Goal: Complete application form

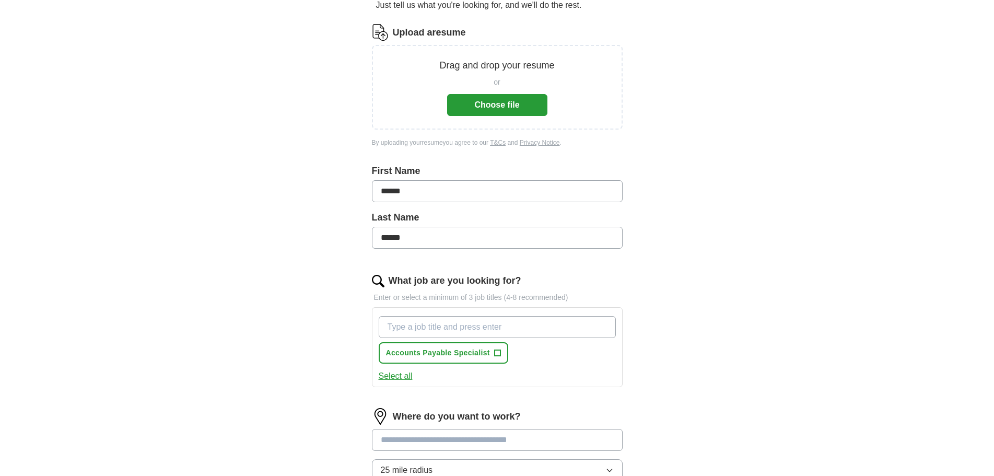
scroll to position [157, 0]
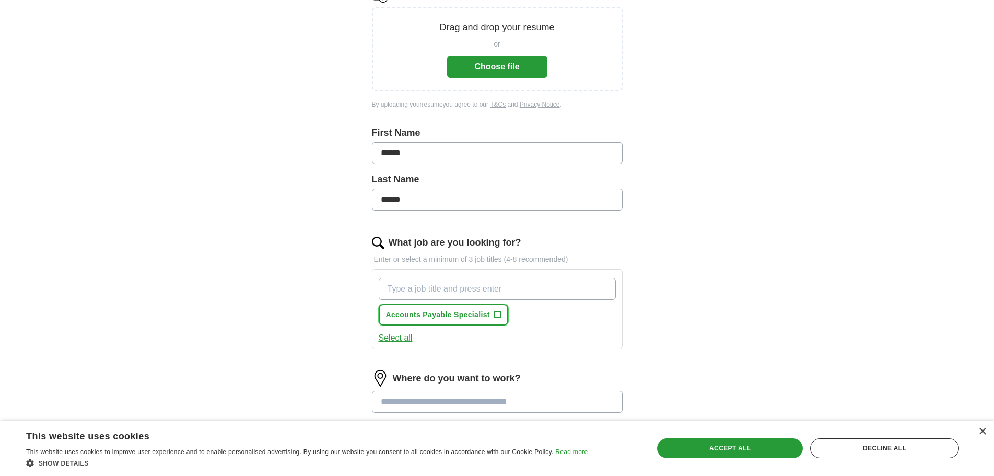
click at [498, 315] on span "+" at bounding box center [497, 315] width 6 height 8
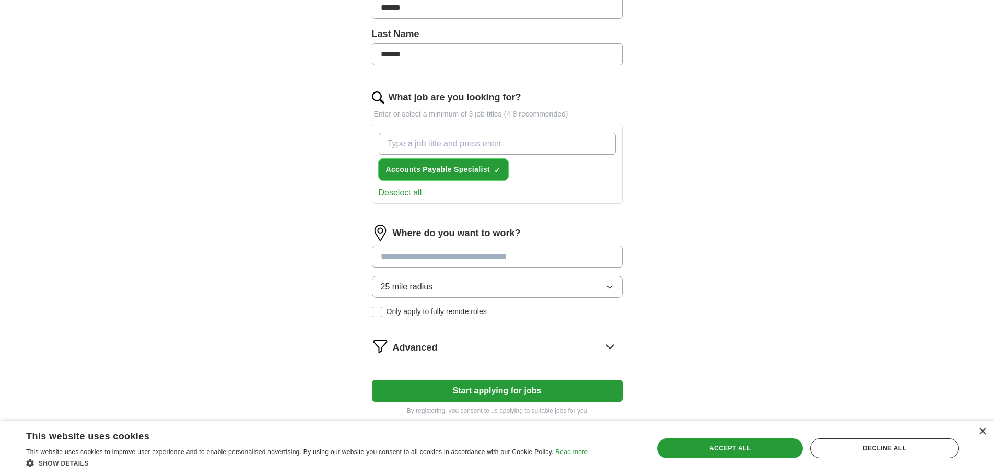
scroll to position [313, 0]
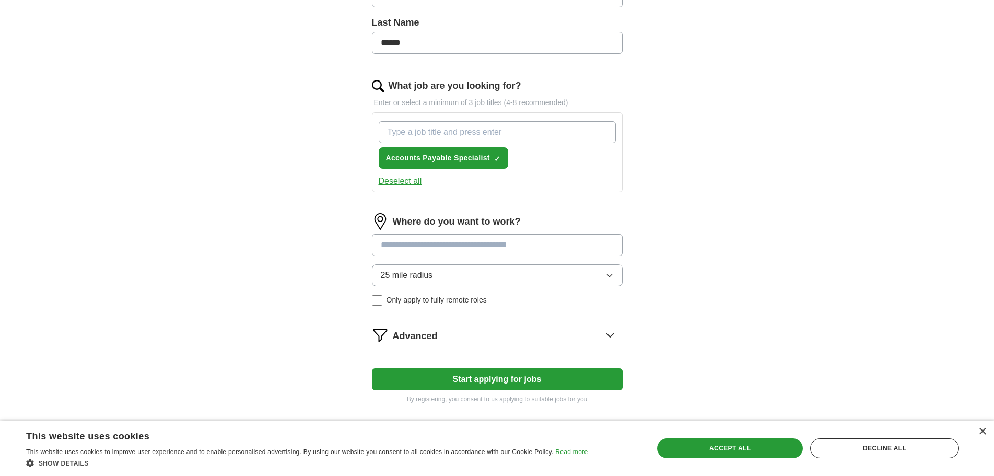
click at [443, 243] on input at bounding box center [497, 245] width 251 height 22
type input "***"
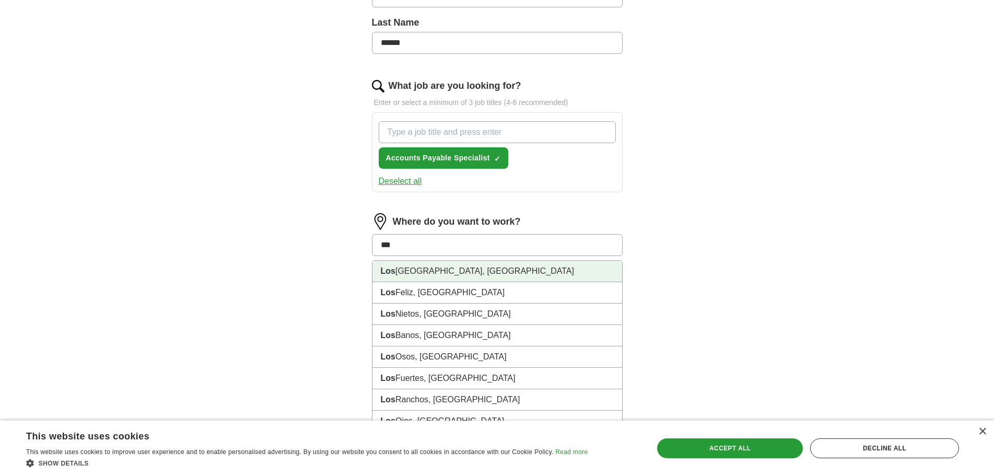
click at [438, 269] on li "[GEOGRAPHIC_DATA], [GEOGRAPHIC_DATA]" at bounding box center [497, 271] width 250 height 21
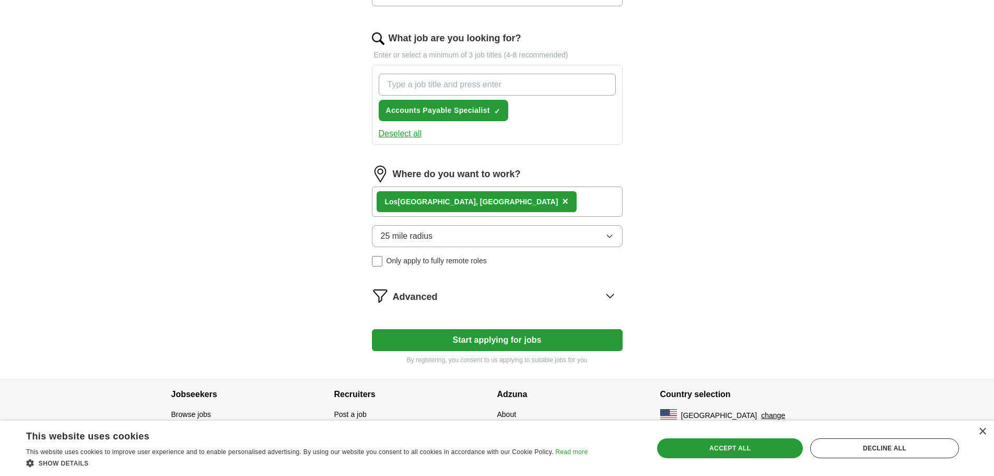
scroll to position [370, 0]
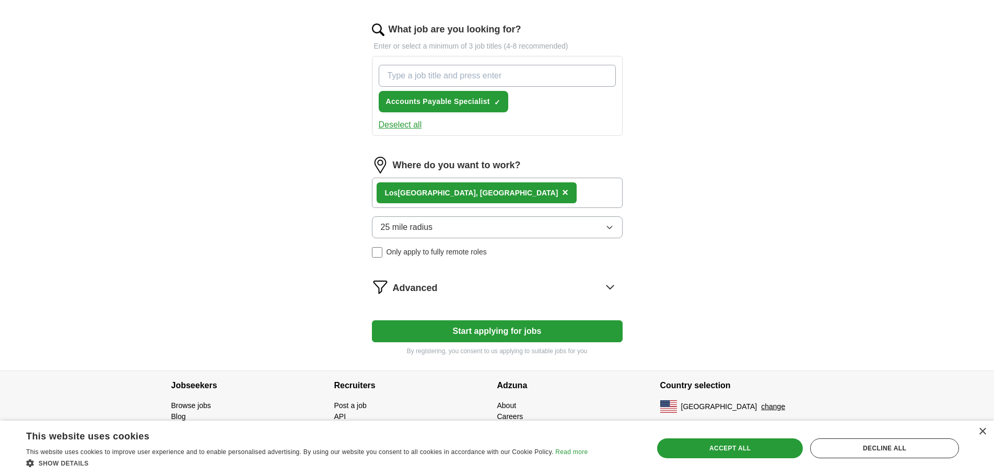
click at [609, 286] on icon at bounding box center [609, 286] width 17 height 17
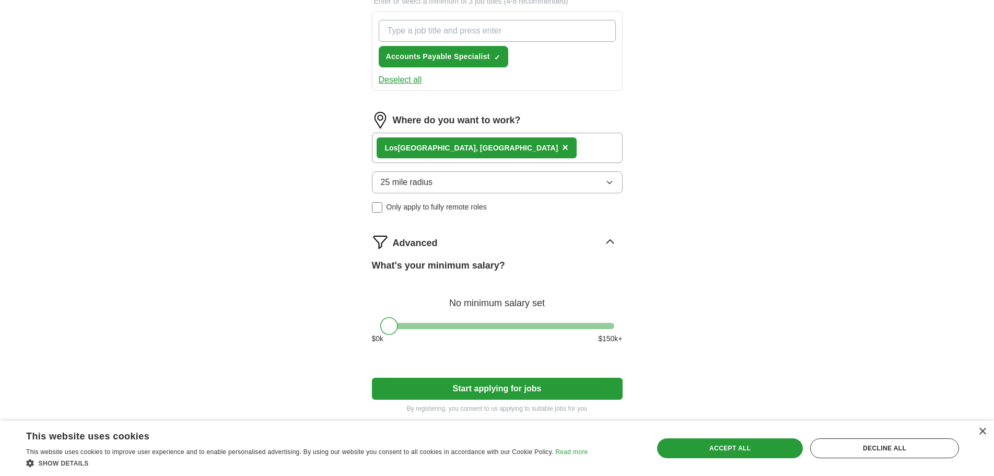
scroll to position [472, 0]
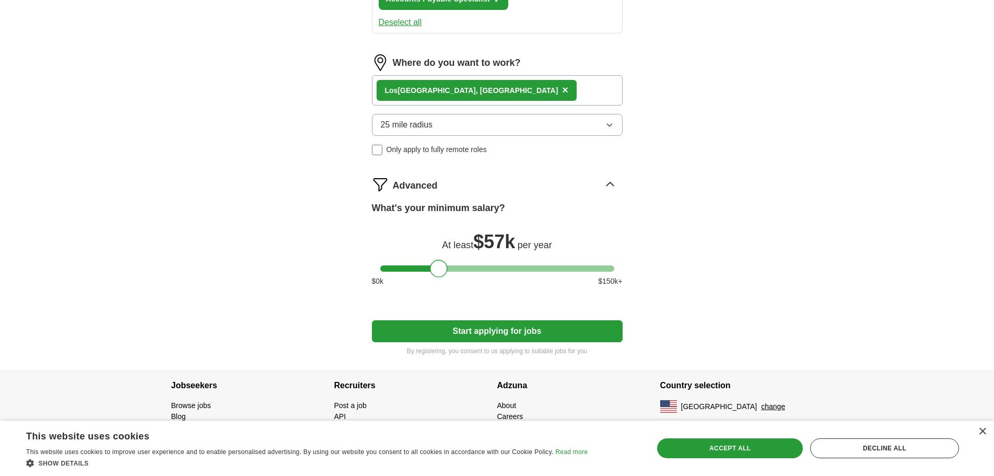
drag, startPoint x: 389, startPoint y: 268, endPoint x: 440, endPoint y: 266, distance: 50.7
click at [440, 266] on div at bounding box center [439, 268] width 18 height 18
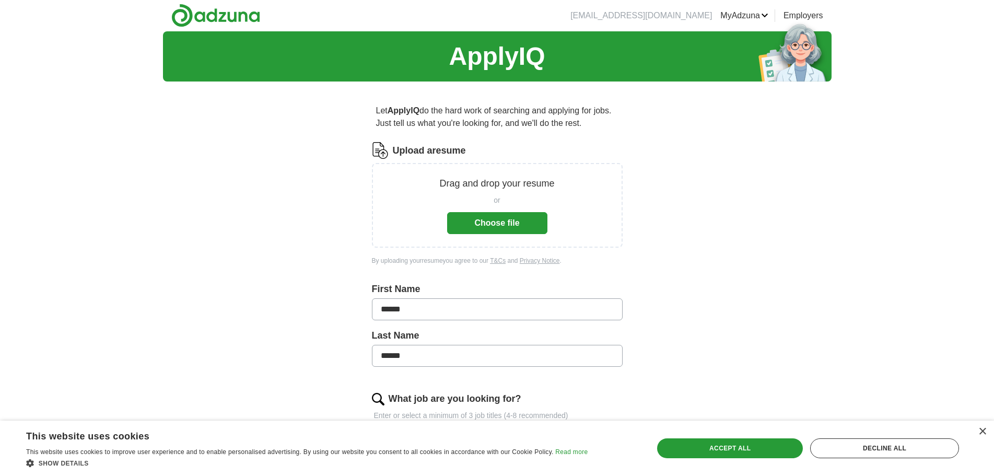
scroll to position [0, 0]
click at [489, 227] on button "Choose file" at bounding box center [497, 223] width 100 height 22
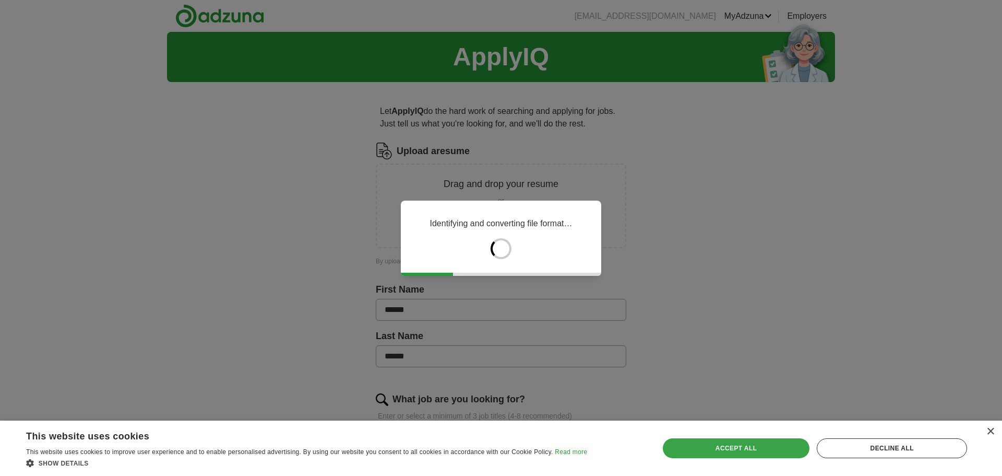
click at [796, 447] on div "Accept all" at bounding box center [736, 448] width 147 height 20
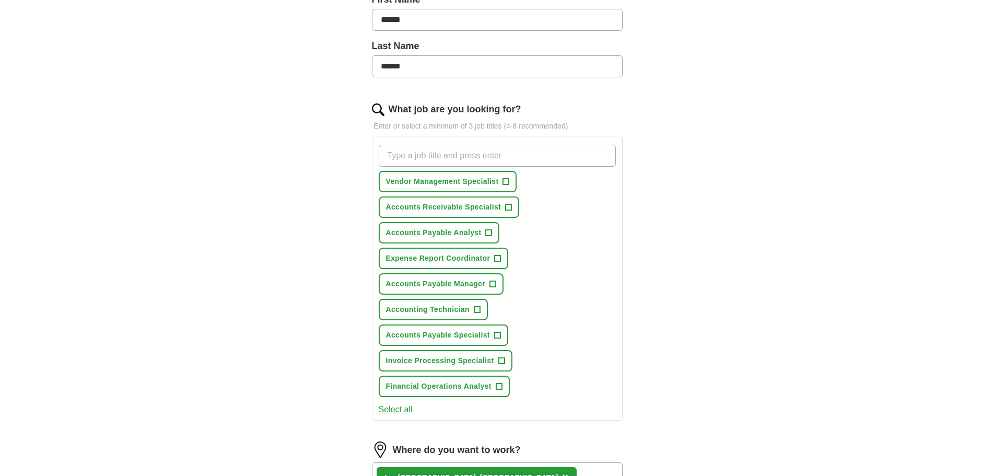
scroll to position [261, 0]
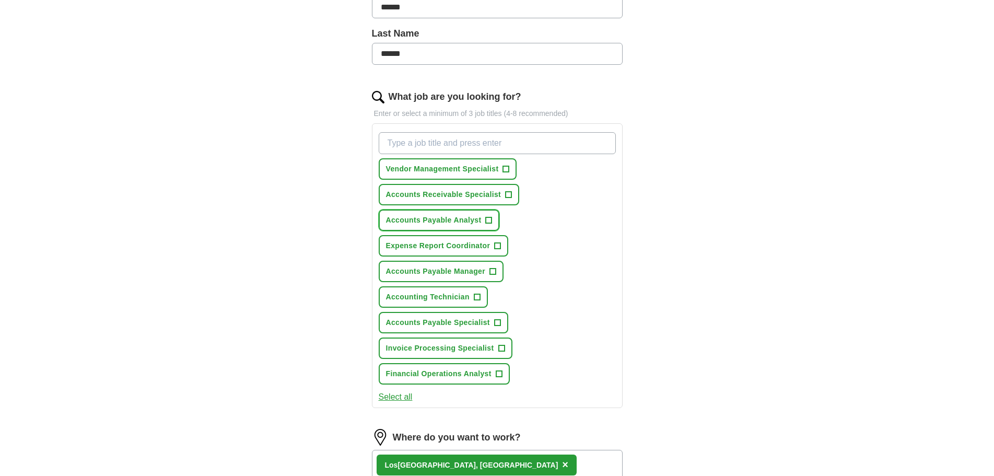
click at [489, 221] on span "+" at bounding box center [489, 220] width 6 height 8
click at [497, 244] on span "+" at bounding box center [497, 246] width 6 height 8
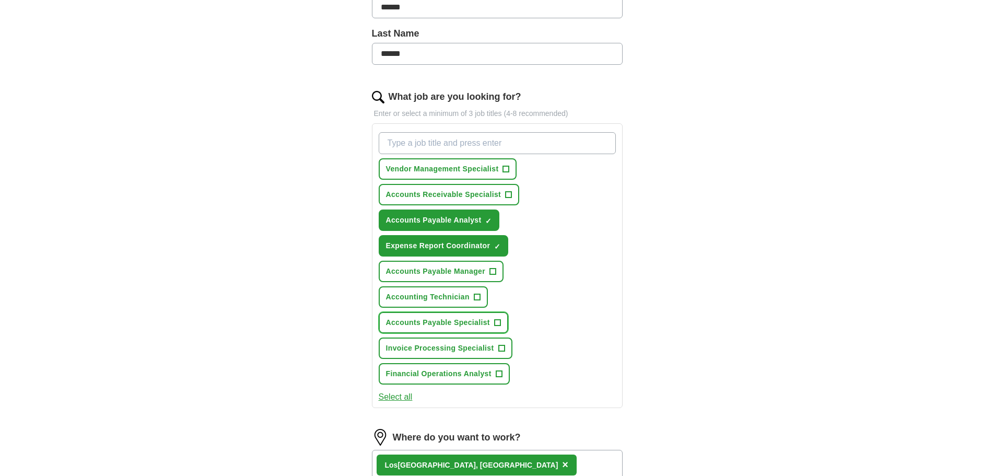
click at [499, 320] on span "+" at bounding box center [497, 322] width 6 height 8
click at [502, 350] on span "+" at bounding box center [501, 348] width 6 height 8
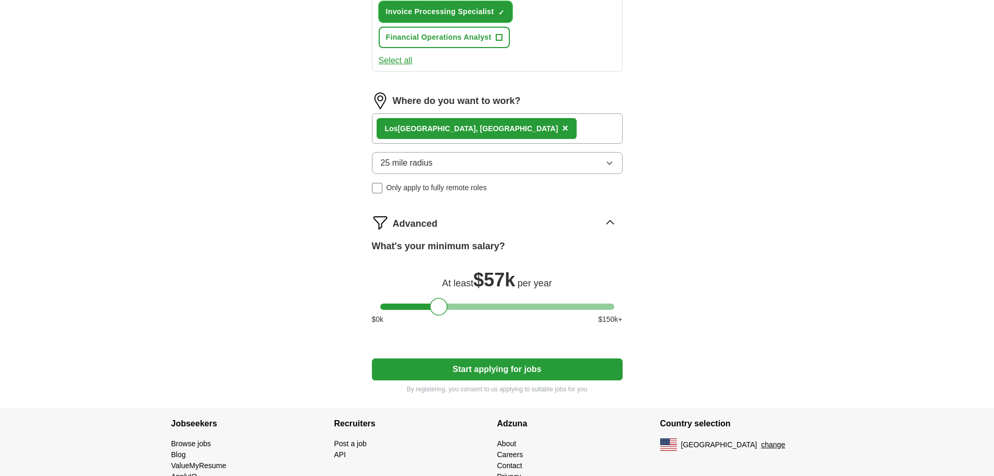
scroll to position [627, 0]
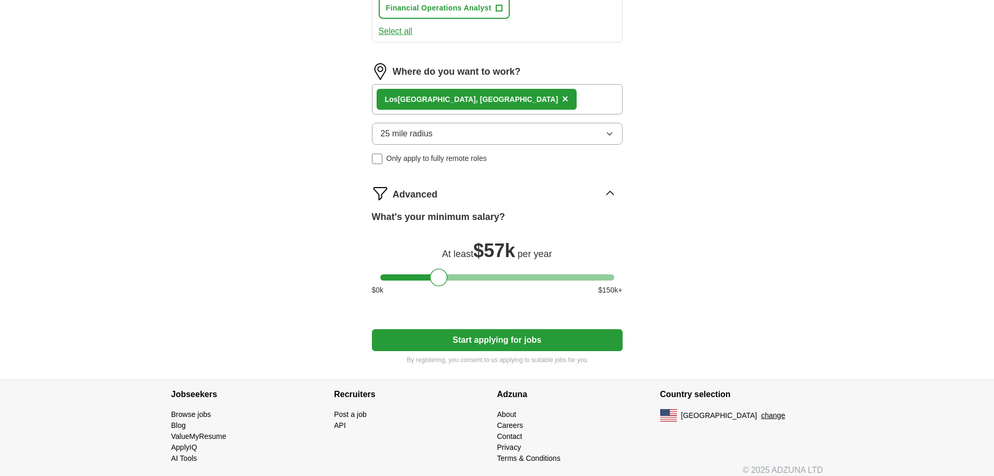
click at [601, 343] on button "Start applying for jobs" at bounding box center [497, 340] width 251 height 22
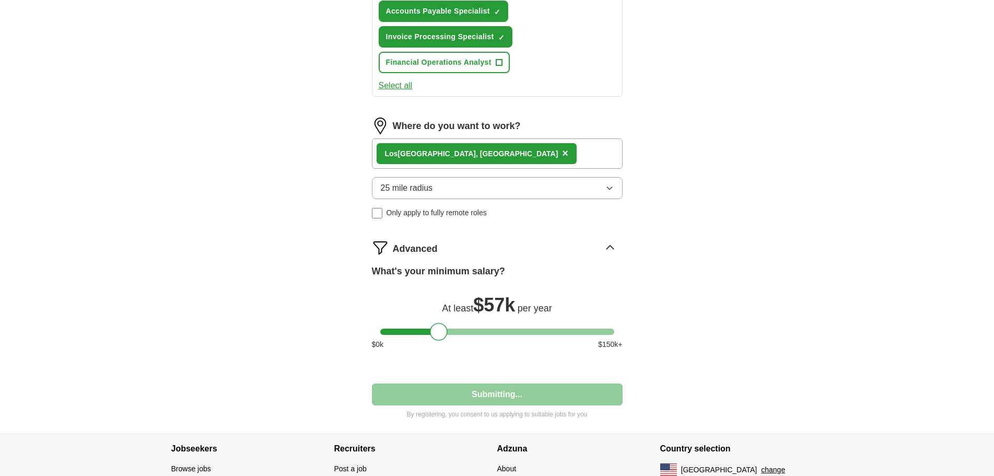
select select "**"
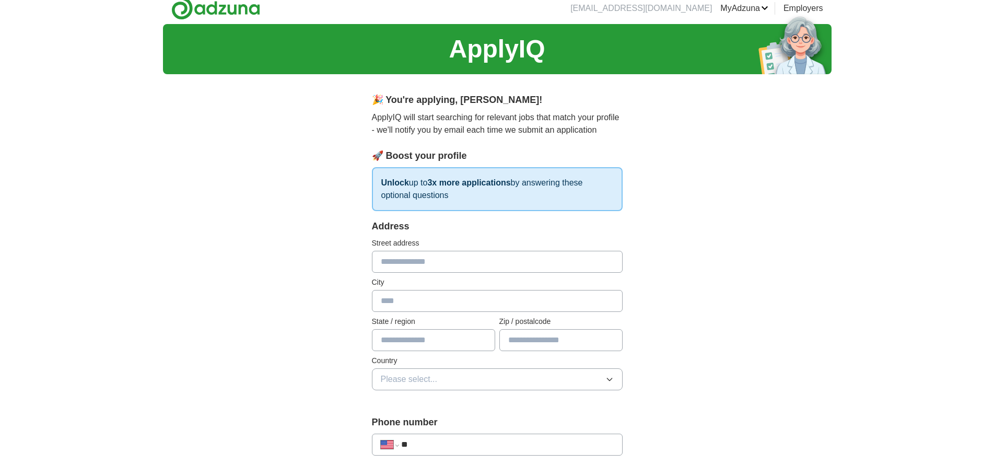
scroll to position [0, 0]
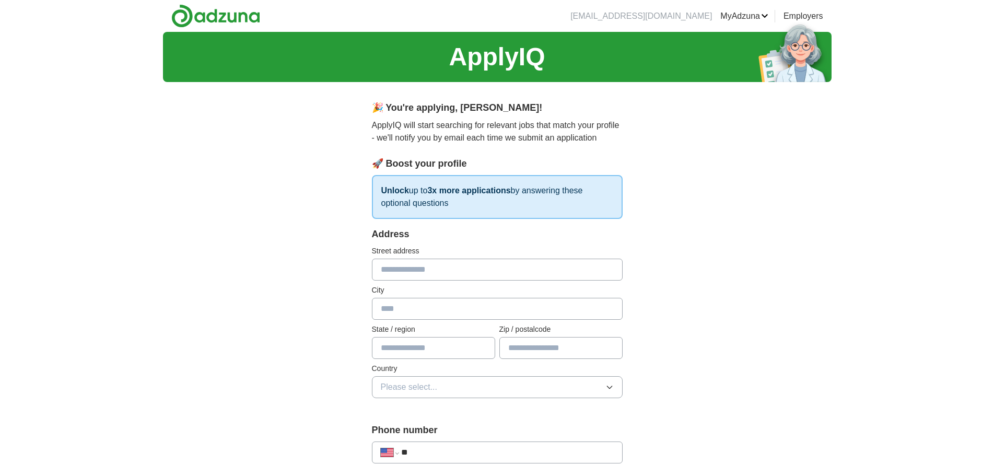
click at [467, 273] on input "text" at bounding box center [497, 269] width 251 height 22
type input "**********"
type input "**"
type input "*****"
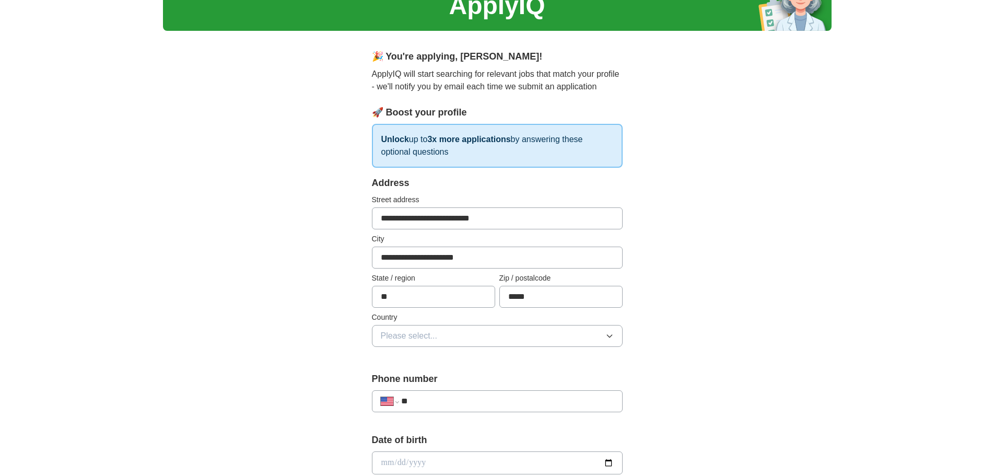
scroll to position [157, 0]
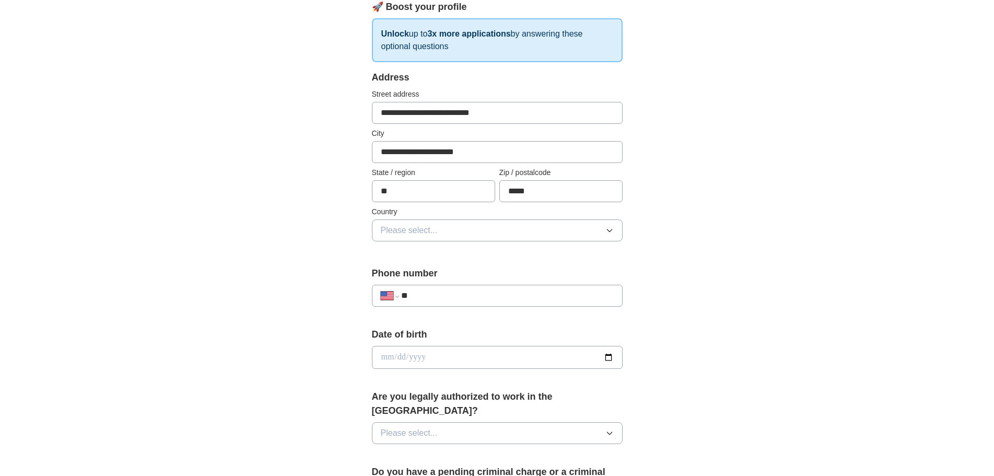
click at [607, 225] on button "Please select..." at bounding box center [497, 230] width 251 height 22
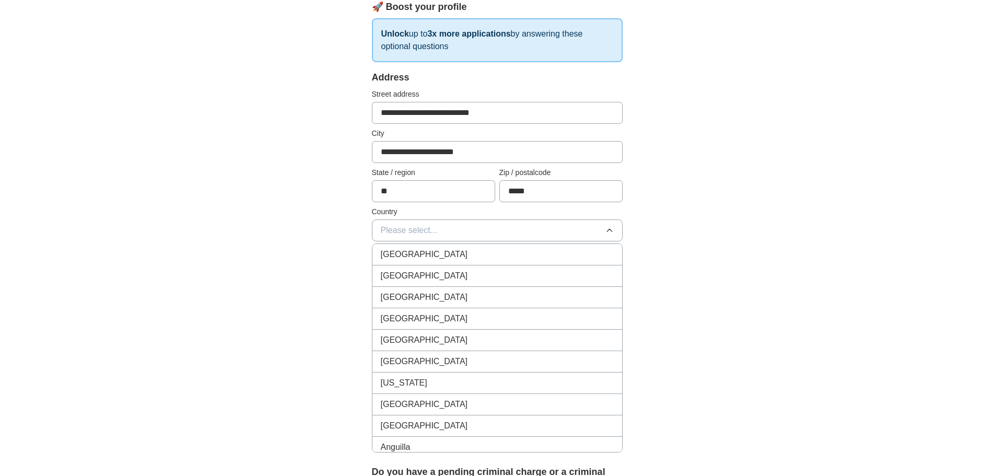
click at [541, 273] on div "[GEOGRAPHIC_DATA]" at bounding box center [497, 275] width 233 height 13
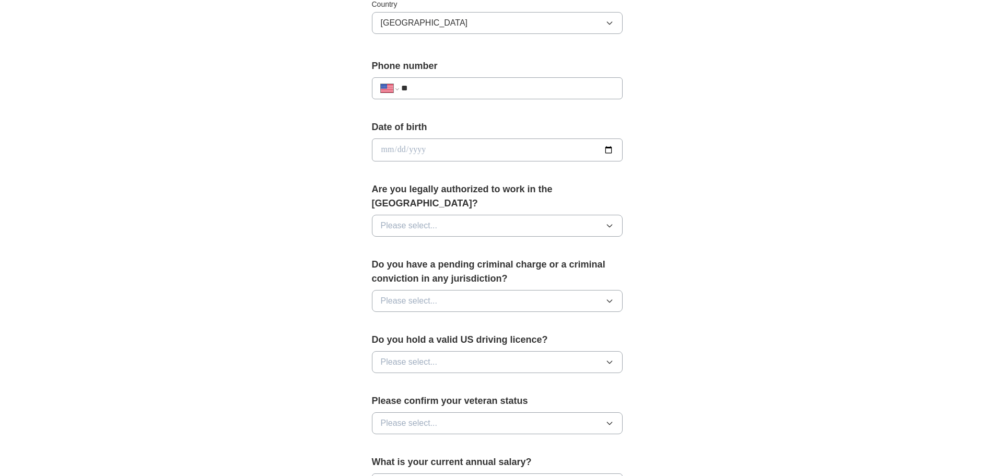
scroll to position [365, 0]
click at [434, 83] on input "**" at bounding box center [507, 86] width 212 height 13
type input "**********"
click at [760, 90] on div "**********" at bounding box center [497, 141] width 668 height 951
click at [612, 220] on icon "button" at bounding box center [609, 224] width 8 height 8
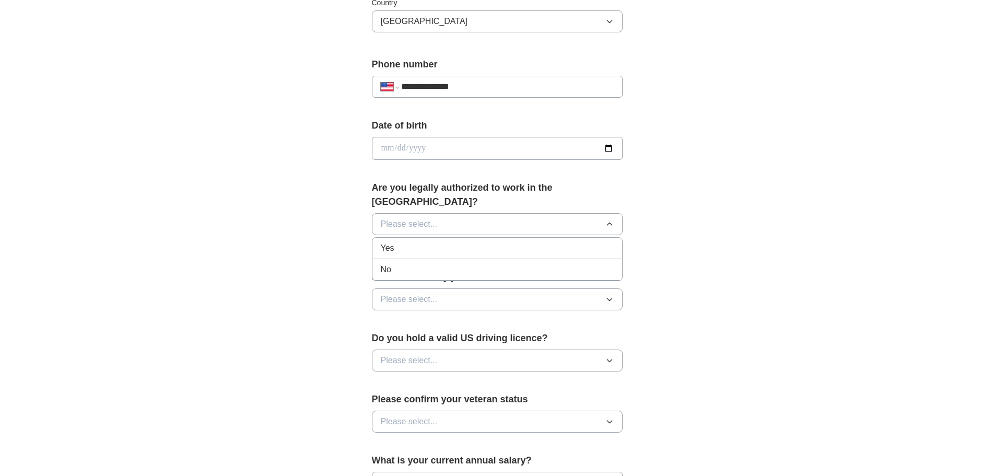
click at [551, 242] on div "Yes" at bounding box center [497, 248] width 233 height 13
click at [609, 295] on icon "button" at bounding box center [609, 299] width 8 height 8
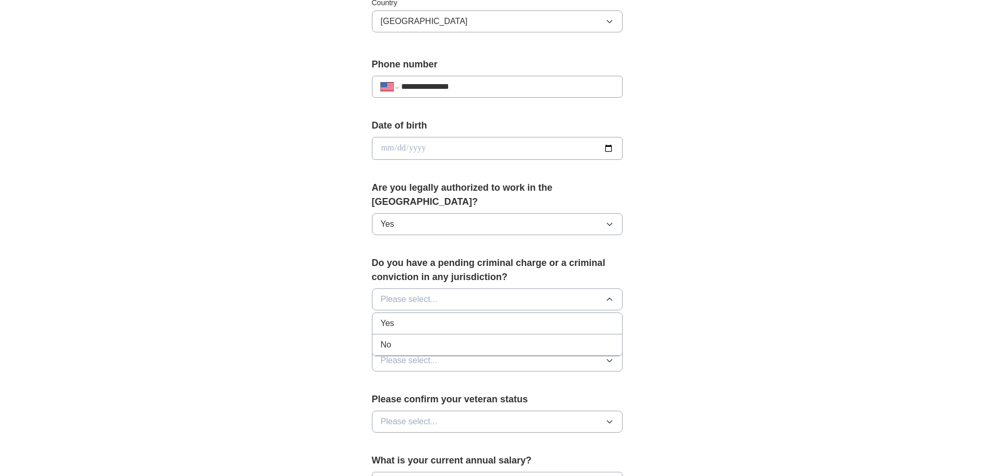
click at [580, 338] on div "No" at bounding box center [497, 344] width 233 height 13
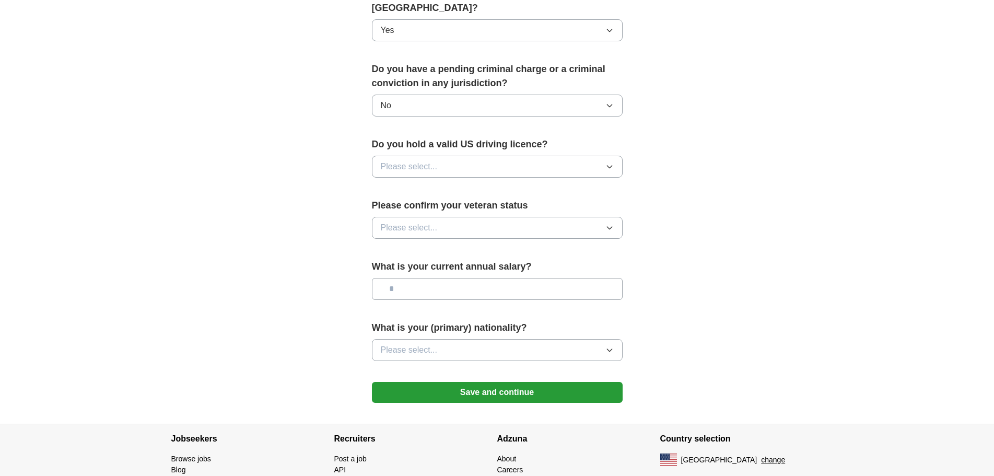
scroll to position [574, 0]
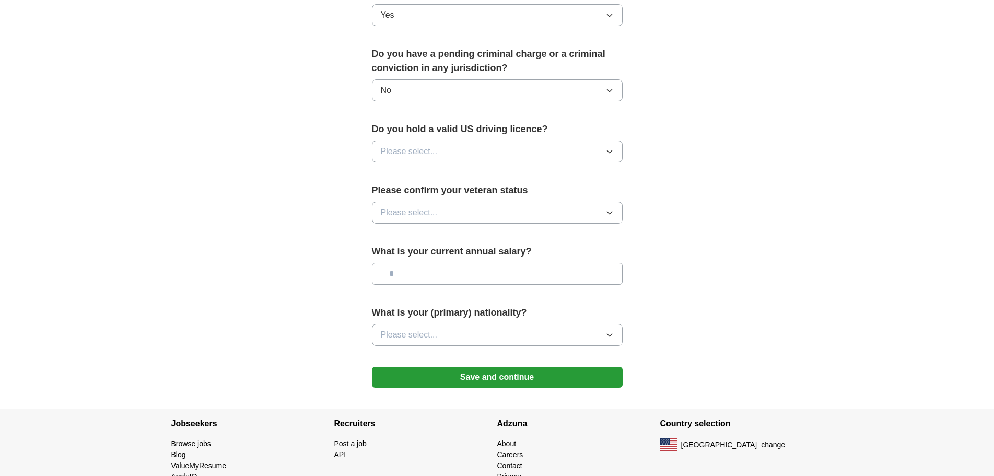
click at [606, 147] on icon "button" at bounding box center [609, 151] width 8 height 8
click at [582, 169] on div "Yes" at bounding box center [497, 175] width 233 height 13
click at [612, 208] on icon "button" at bounding box center [609, 212] width 8 height 8
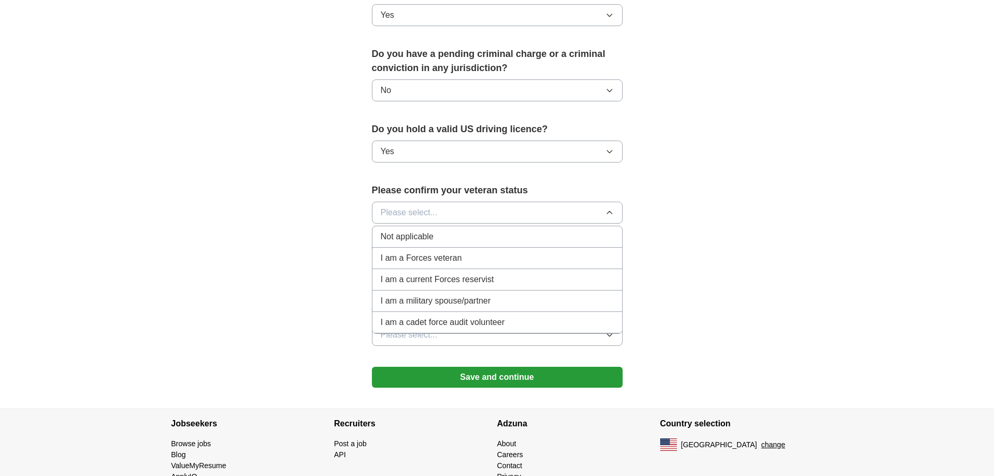
click at [560, 226] on li "Not applicable" at bounding box center [497, 236] width 250 height 21
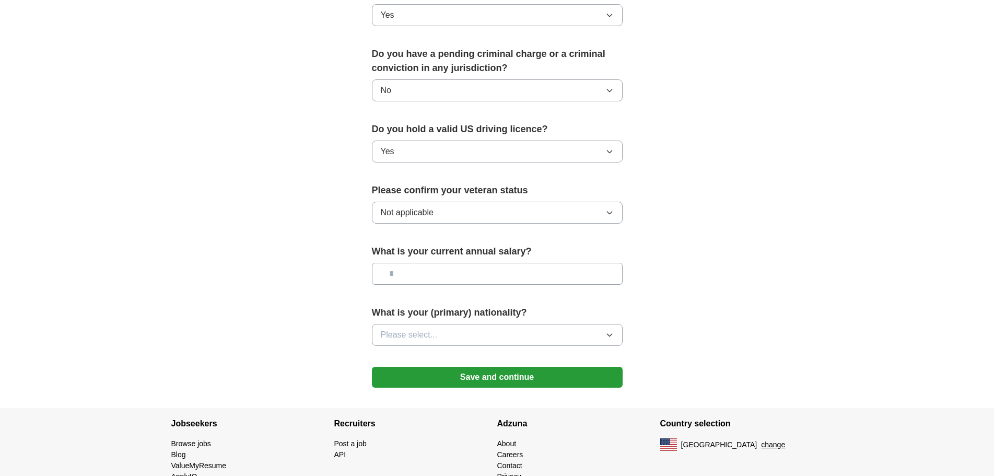
click at [608, 334] on icon "button" at bounding box center [609, 335] width 5 height 3
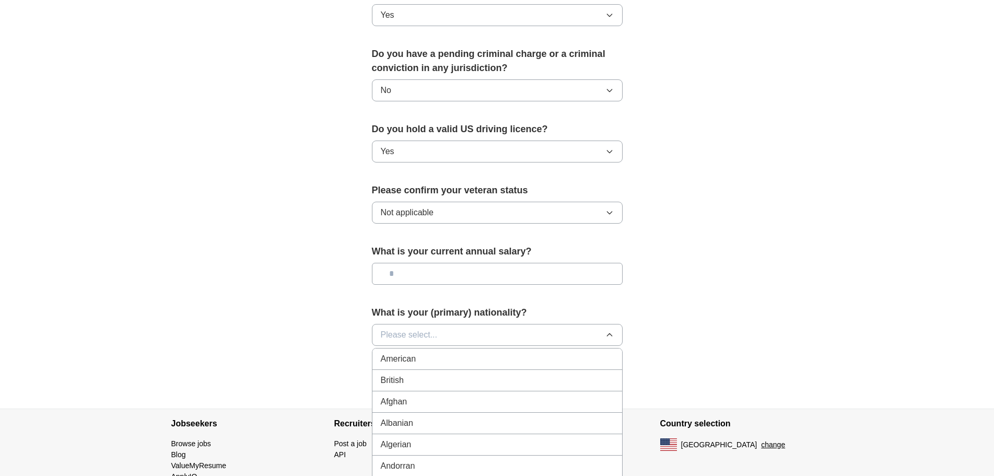
click at [562, 348] on li "American" at bounding box center [497, 358] width 250 height 21
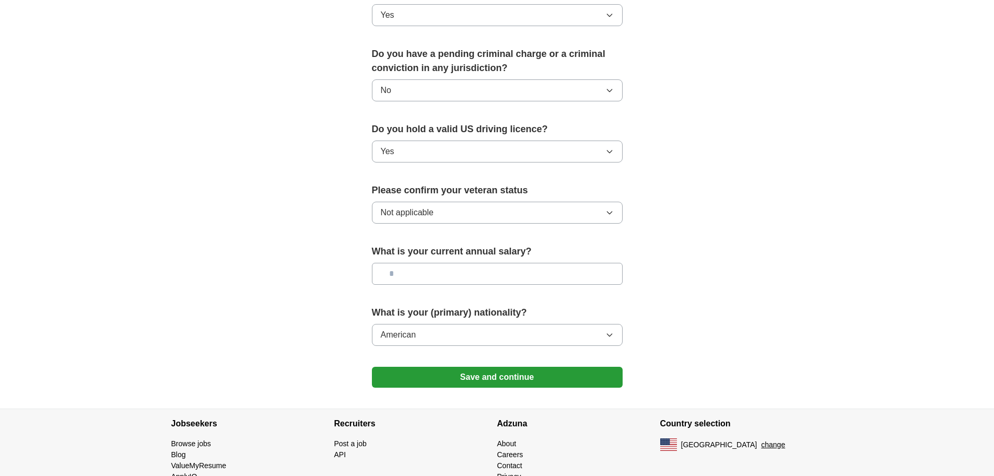
click at [546, 367] on button "Save and continue" at bounding box center [497, 377] width 251 height 21
